Goal: Download file/media

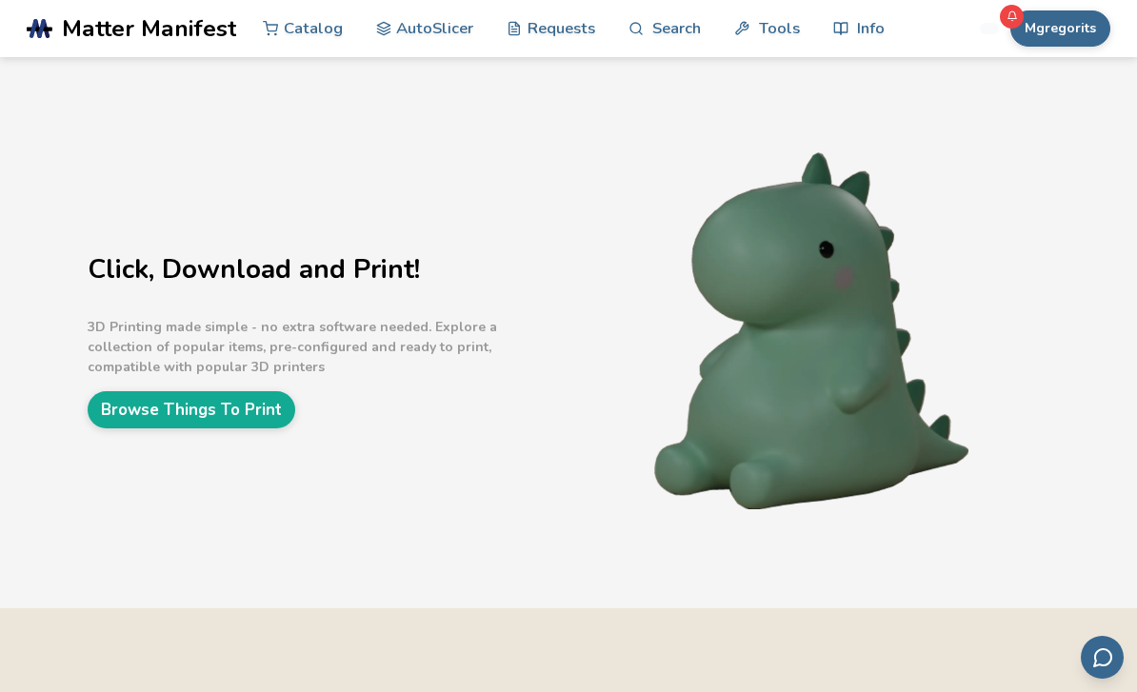
click at [266, 411] on link "Browse Things To Print" at bounding box center [192, 409] width 208 height 37
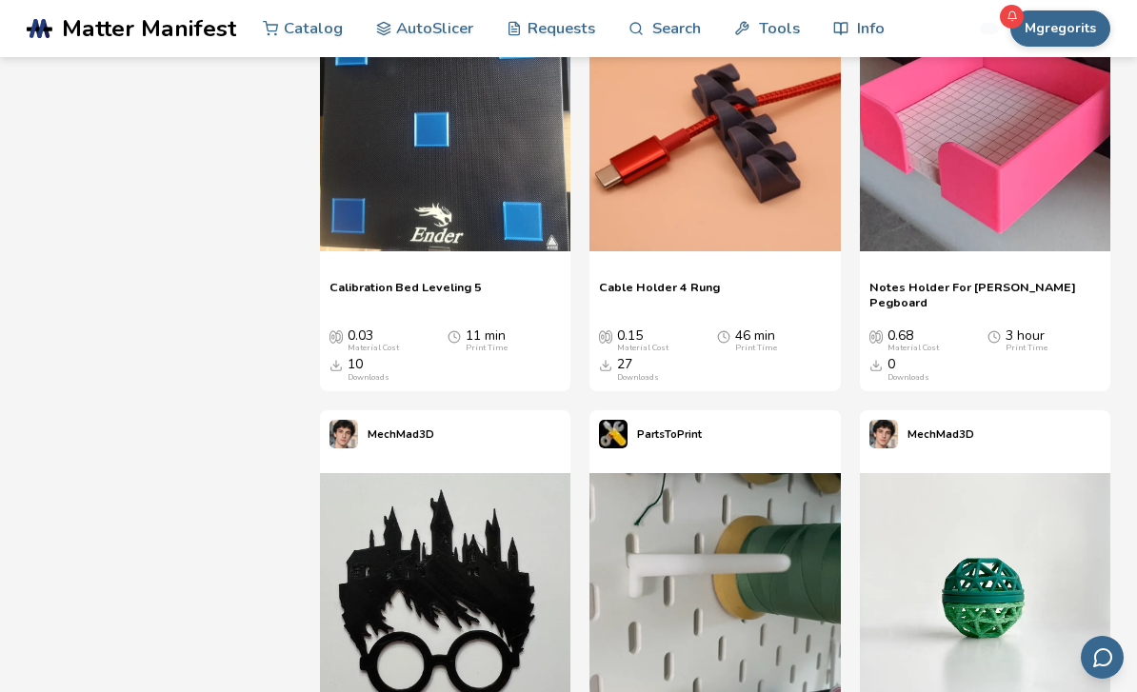
scroll to position [18834, 0]
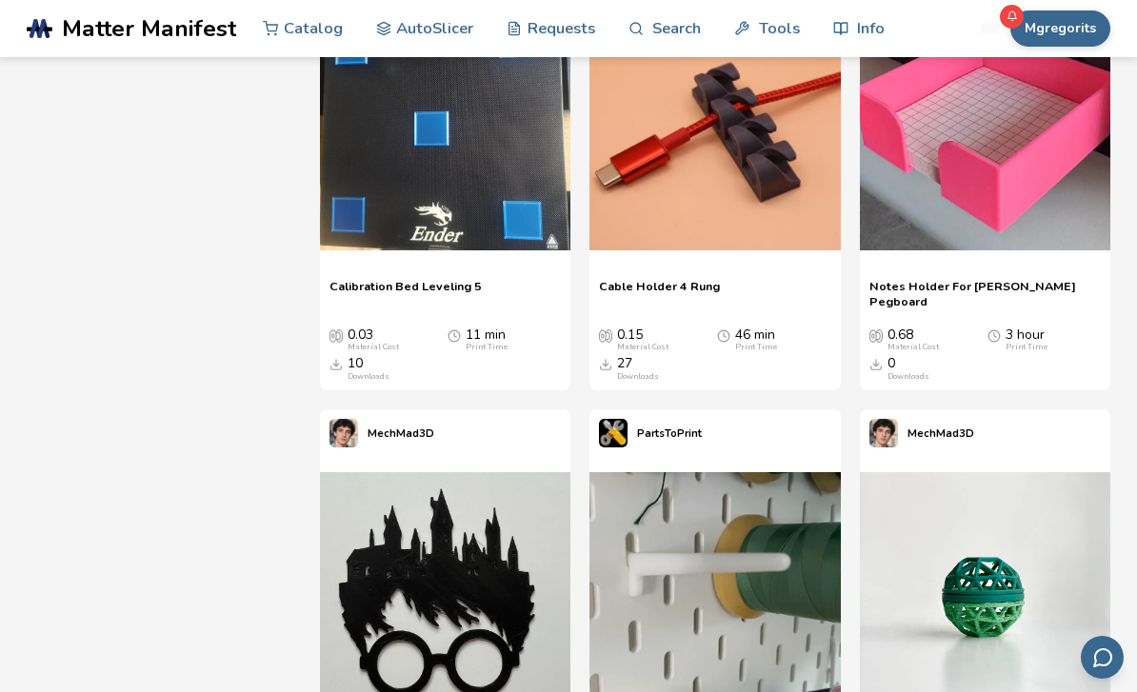
click at [678, 35] on link "Search" at bounding box center [665, 28] width 72 height 57
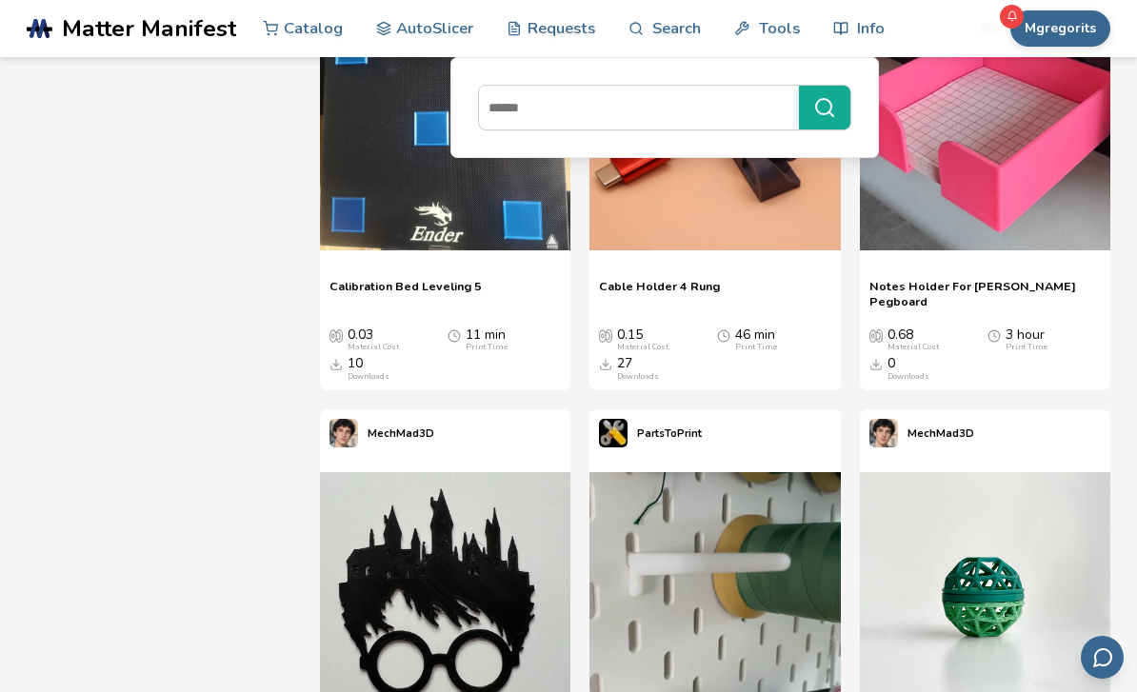
click at [683, 120] on input at bounding box center [634, 107] width 311 height 34
type input "******"
click at [816, 101] on circle "submit" at bounding box center [823, 106] width 15 height 15
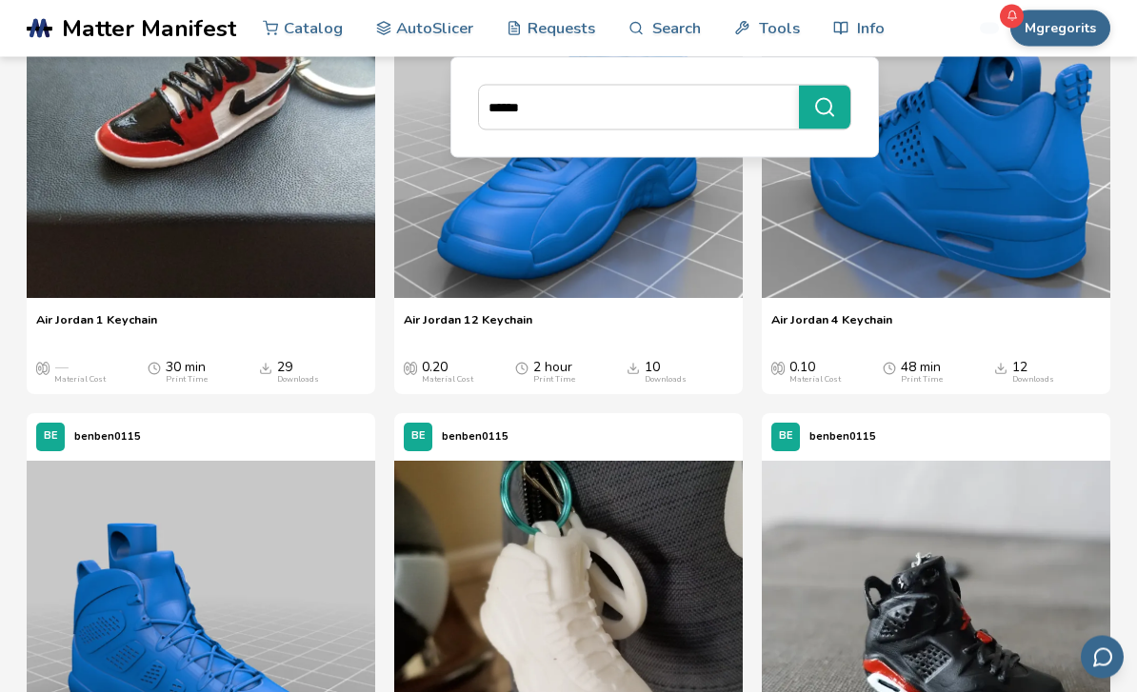
scroll to position [337, 0]
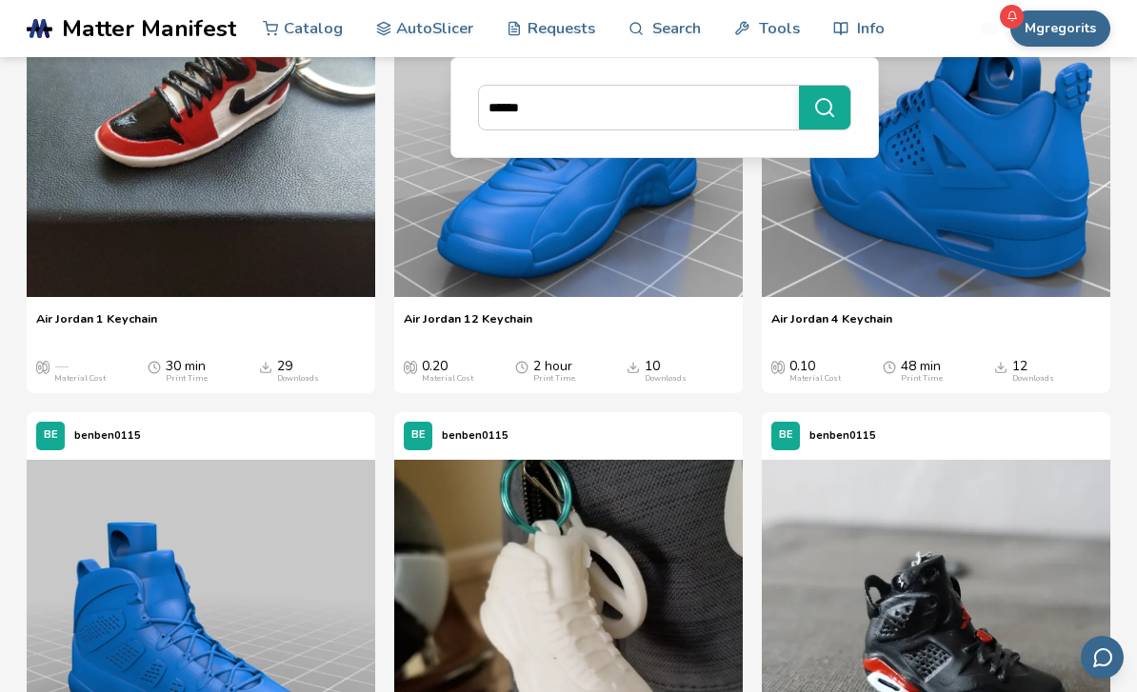
click at [273, 373] on div "29 Downloads" at bounding box center [312, 371] width 107 height 25
click at [295, 374] on div "Downloads" at bounding box center [298, 379] width 42 height 10
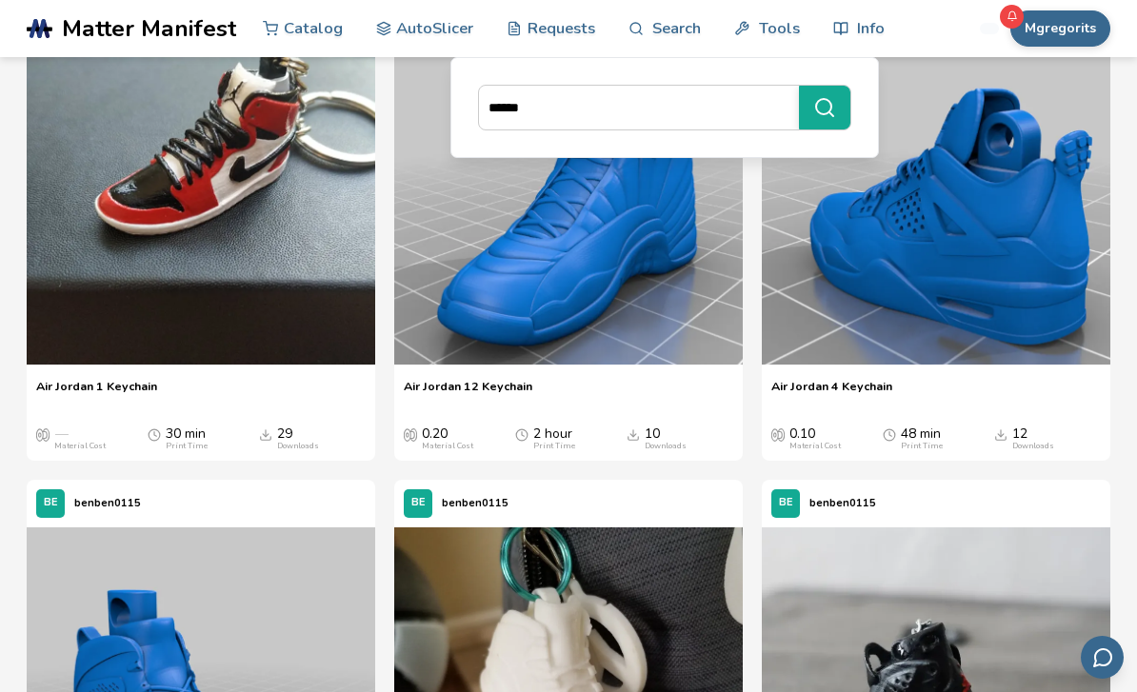
scroll to position [265, 0]
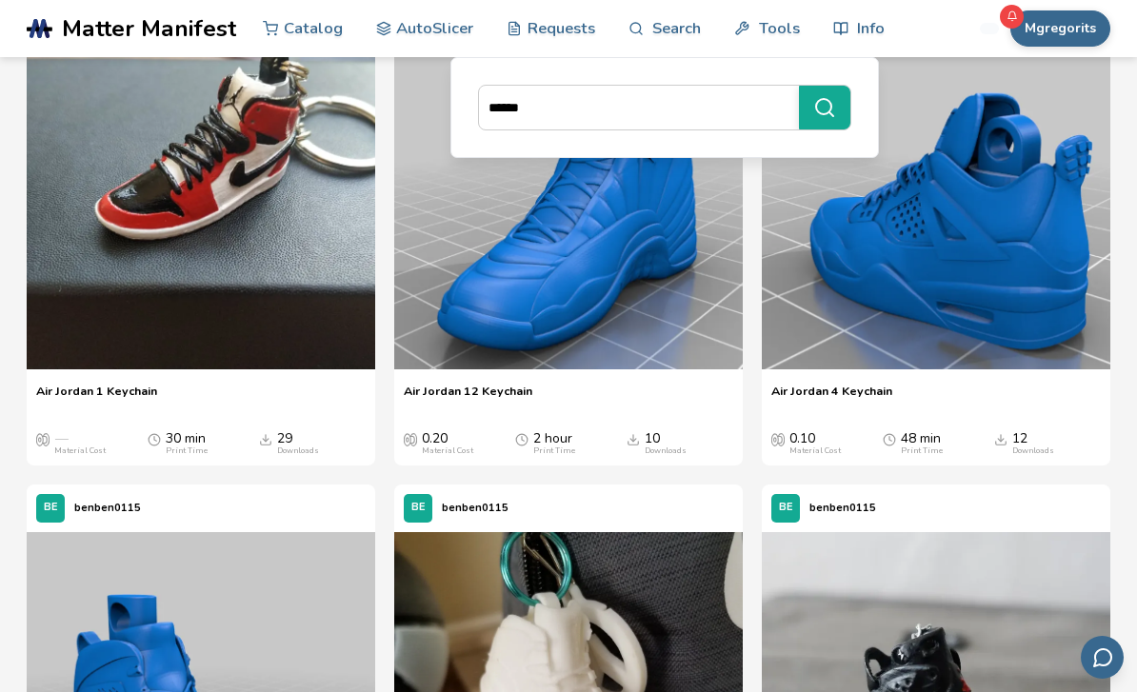
click at [253, 209] on img at bounding box center [201, 195] width 349 height 349
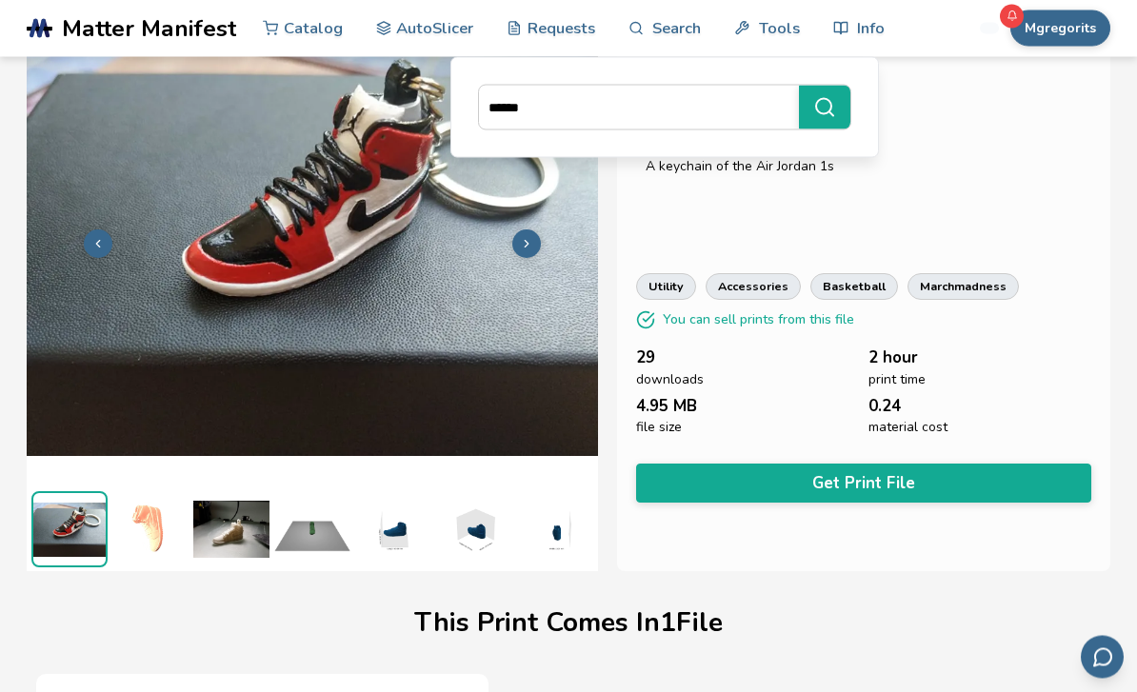
scroll to position [37, 0]
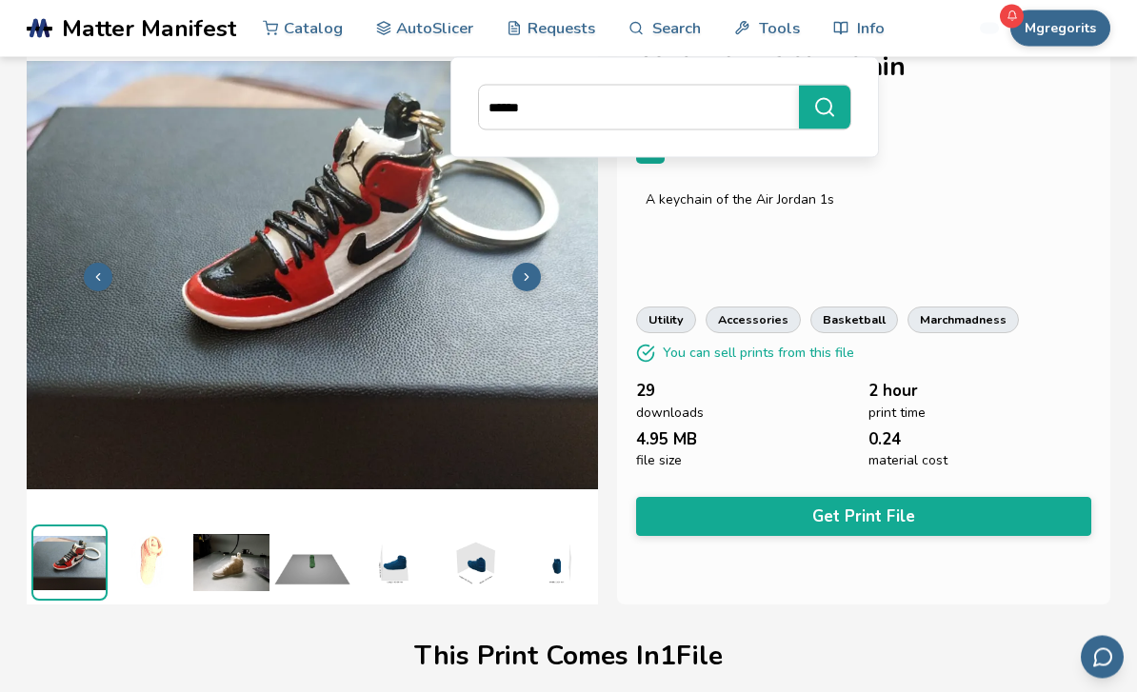
click at [882, 502] on button "Get Print File" at bounding box center [863, 517] width 455 height 39
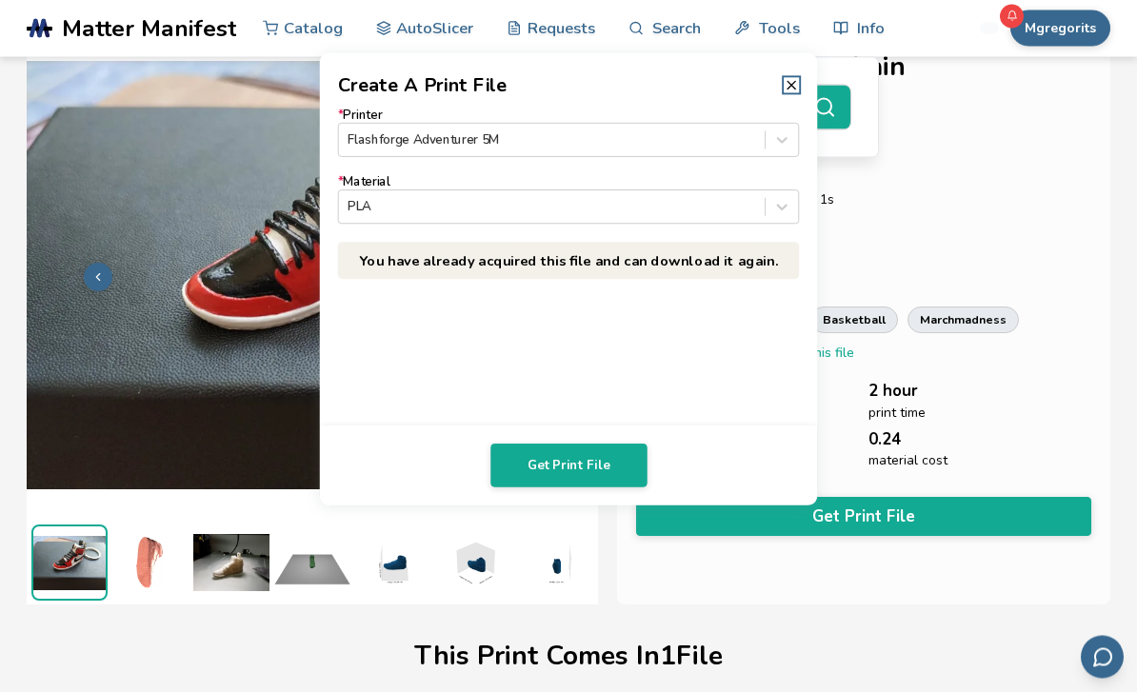
scroll to position [38, 0]
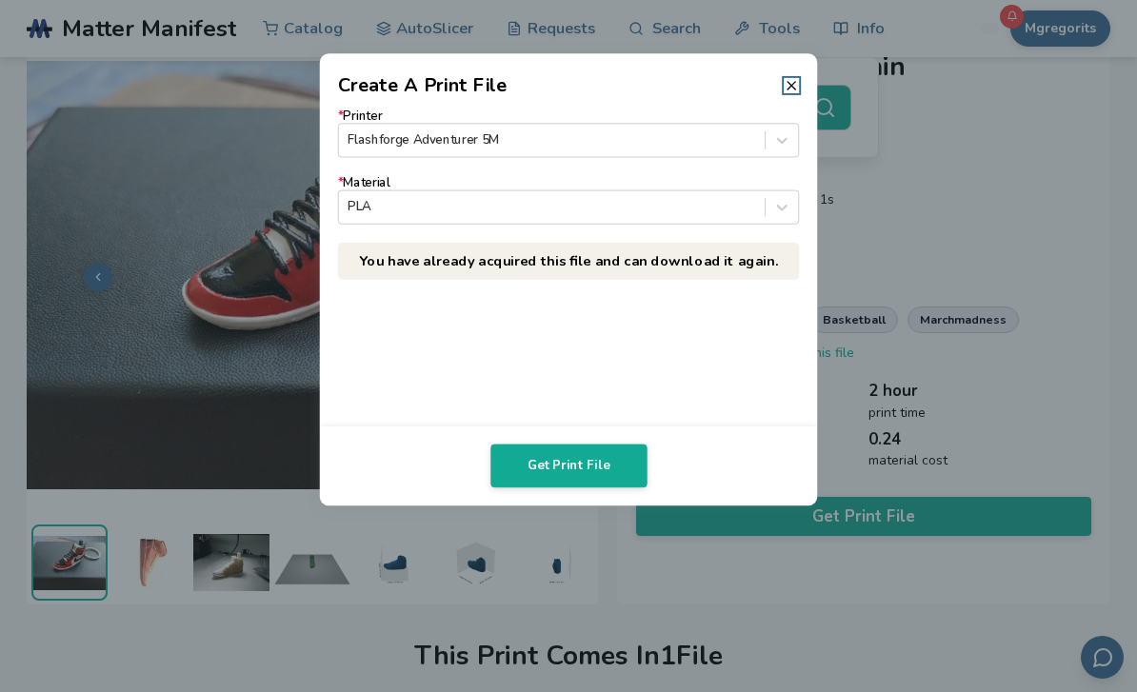
click at [584, 461] on button "Get Print File" at bounding box center [569, 466] width 156 height 44
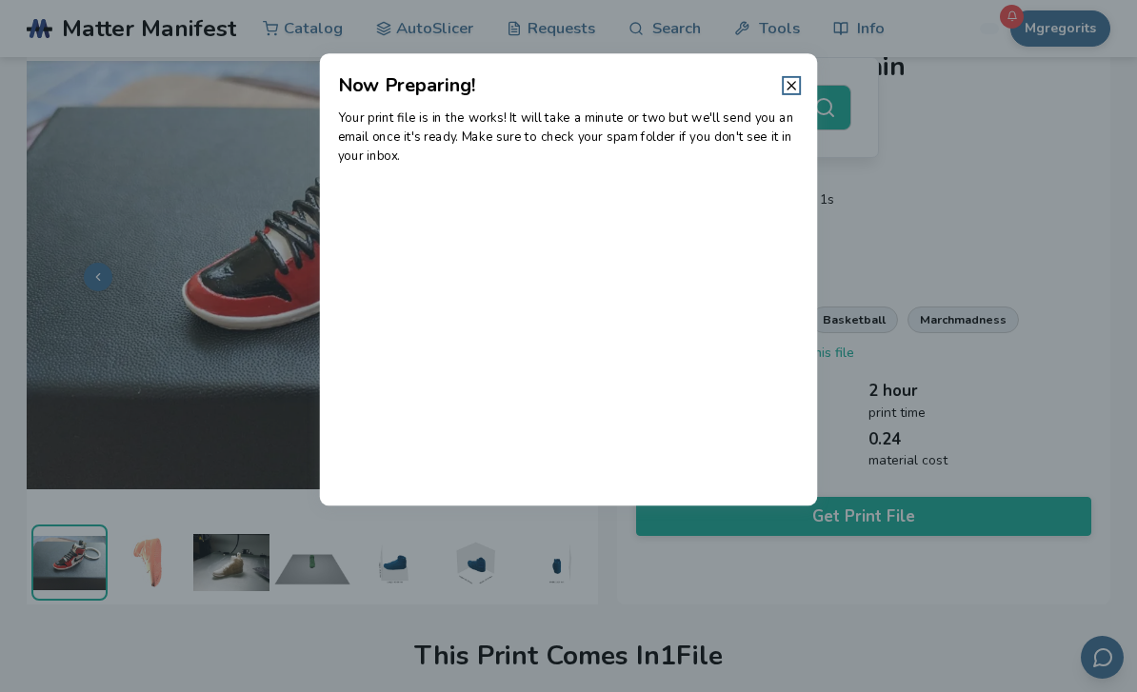
click at [792, 87] on line at bounding box center [792, 86] width 8 height 8
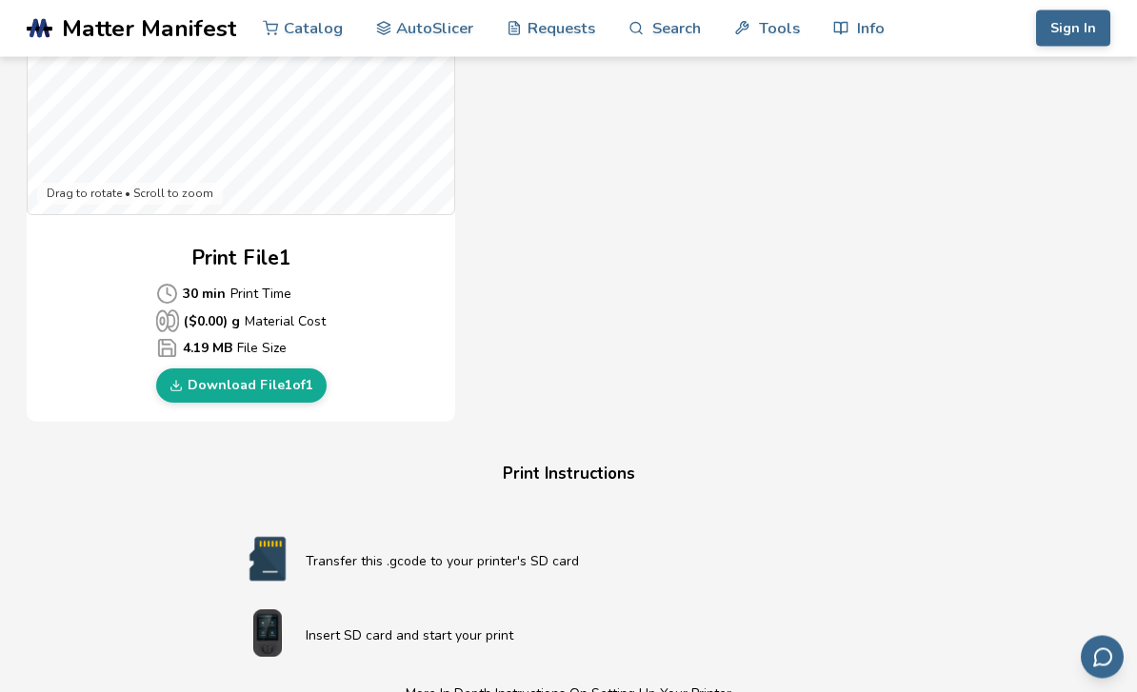
scroll to position [755, 0]
click at [251, 371] on link "Download File 1 of 1" at bounding box center [241, 386] width 171 height 34
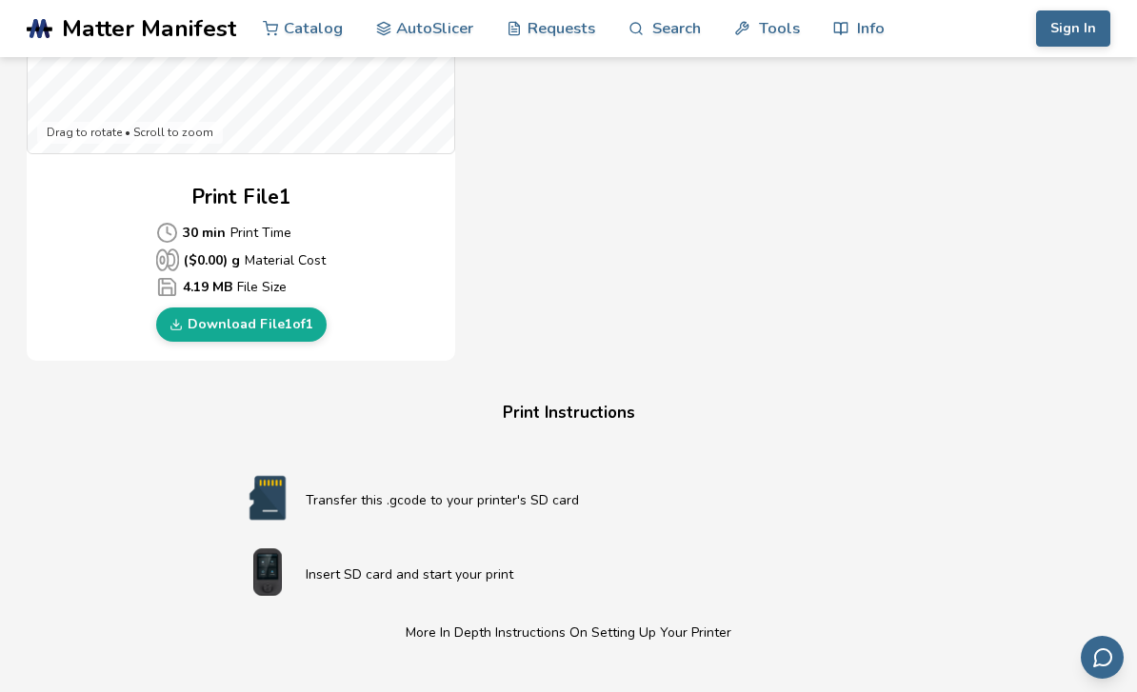
click at [286, 331] on link "Download File 1 of 1" at bounding box center [241, 325] width 171 height 34
click at [265, 325] on link "Download File 1 of 1" at bounding box center [241, 325] width 171 height 34
